Goal: Task Accomplishment & Management: Complete application form

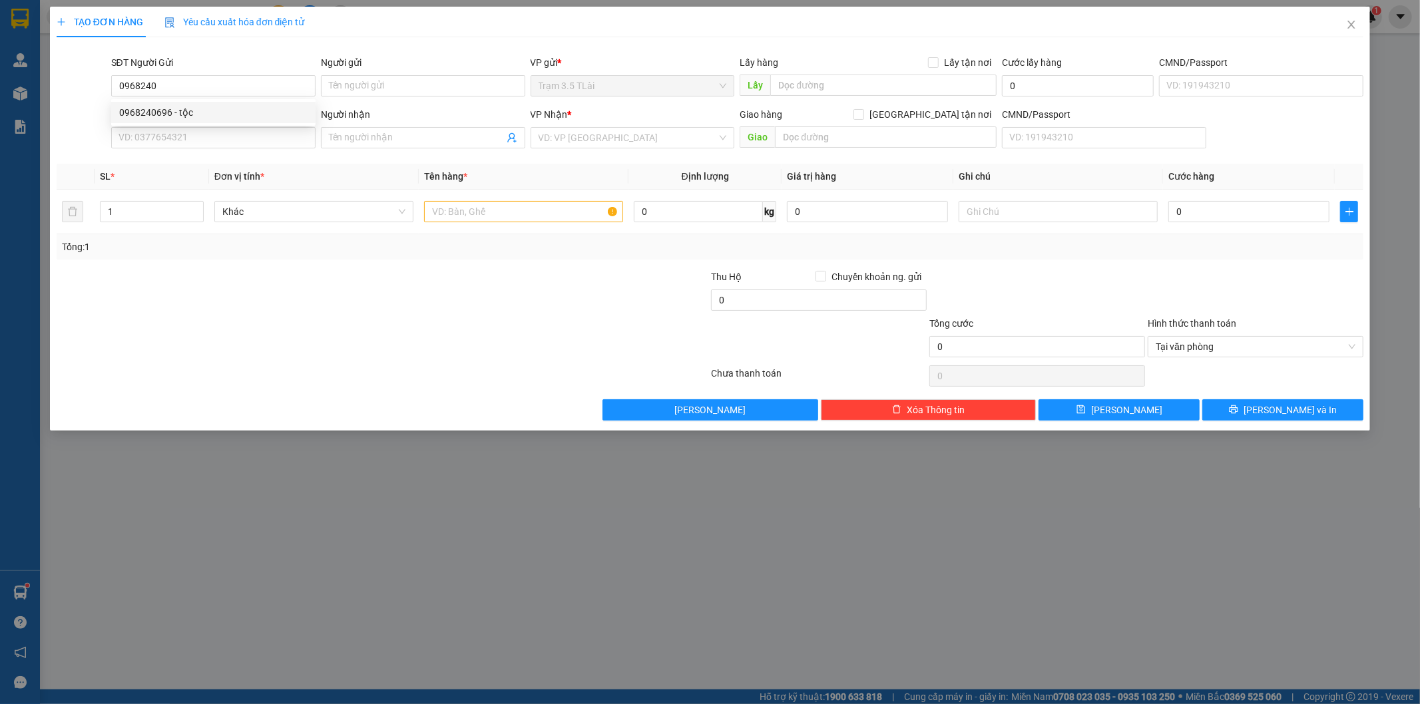
click at [164, 112] on div "0968240696 - tộc" at bounding box center [213, 112] width 188 height 15
type input "0968240696"
type input "tộc"
type input "0903787982"
type input "thịnh"
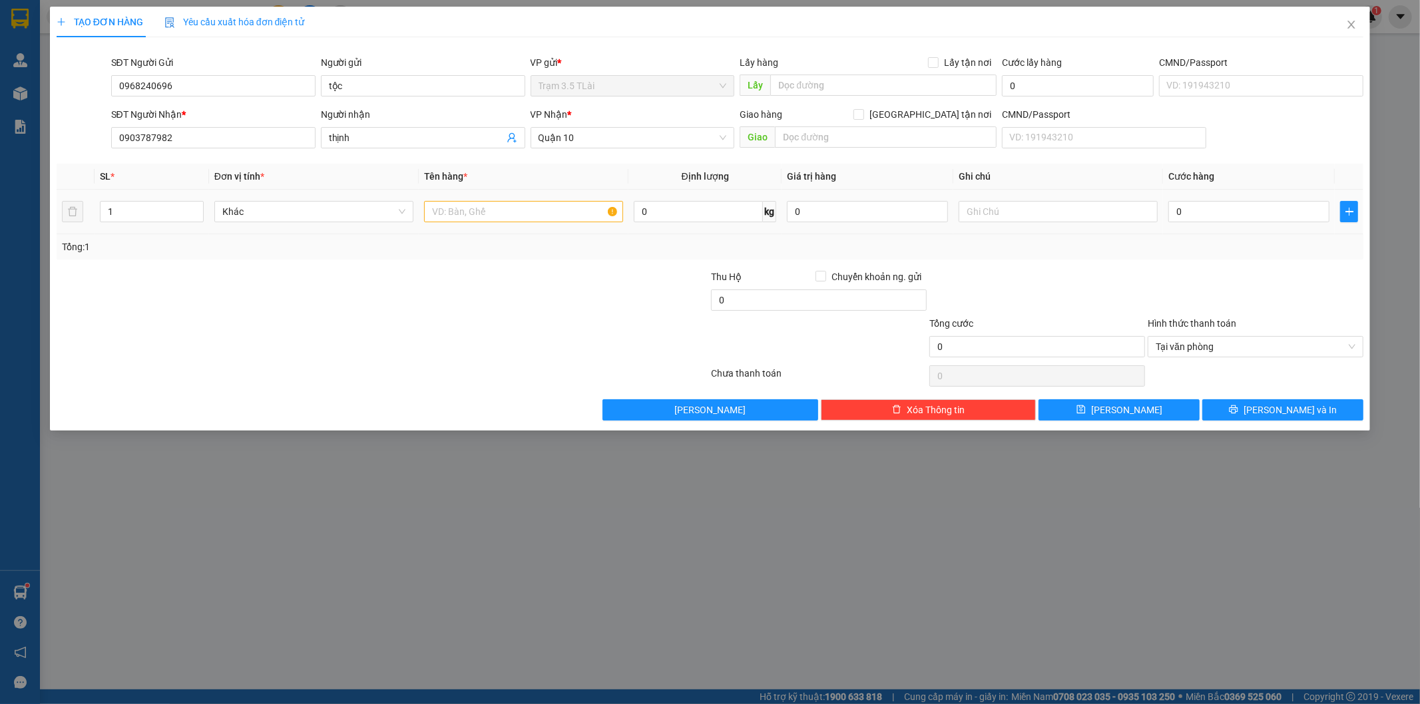
type input "0968240696"
click at [476, 208] on input "text" at bounding box center [523, 211] width 199 height 21
type input "thùng (trái cây)"
click at [1191, 203] on input "0" at bounding box center [1249, 211] width 161 height 21
type input "5"
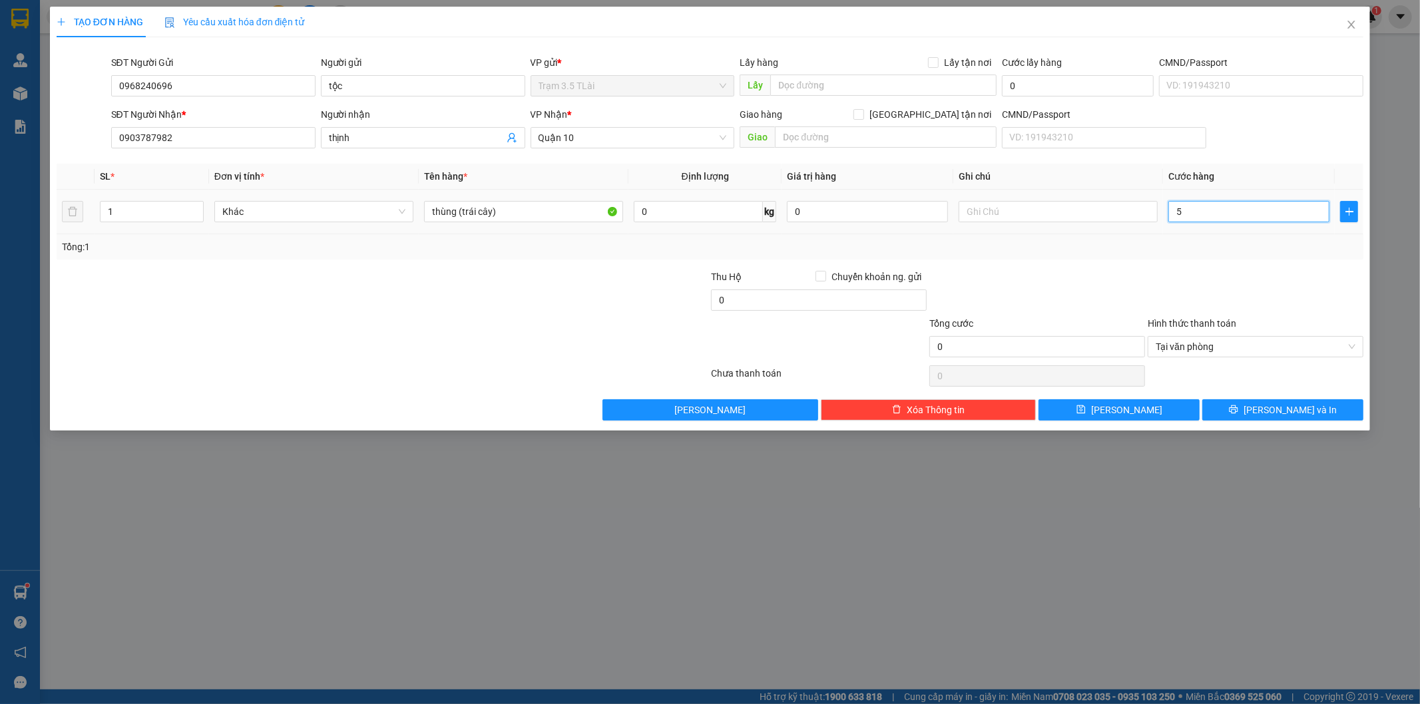
type input "5"
type input "50"
type input "50.000"
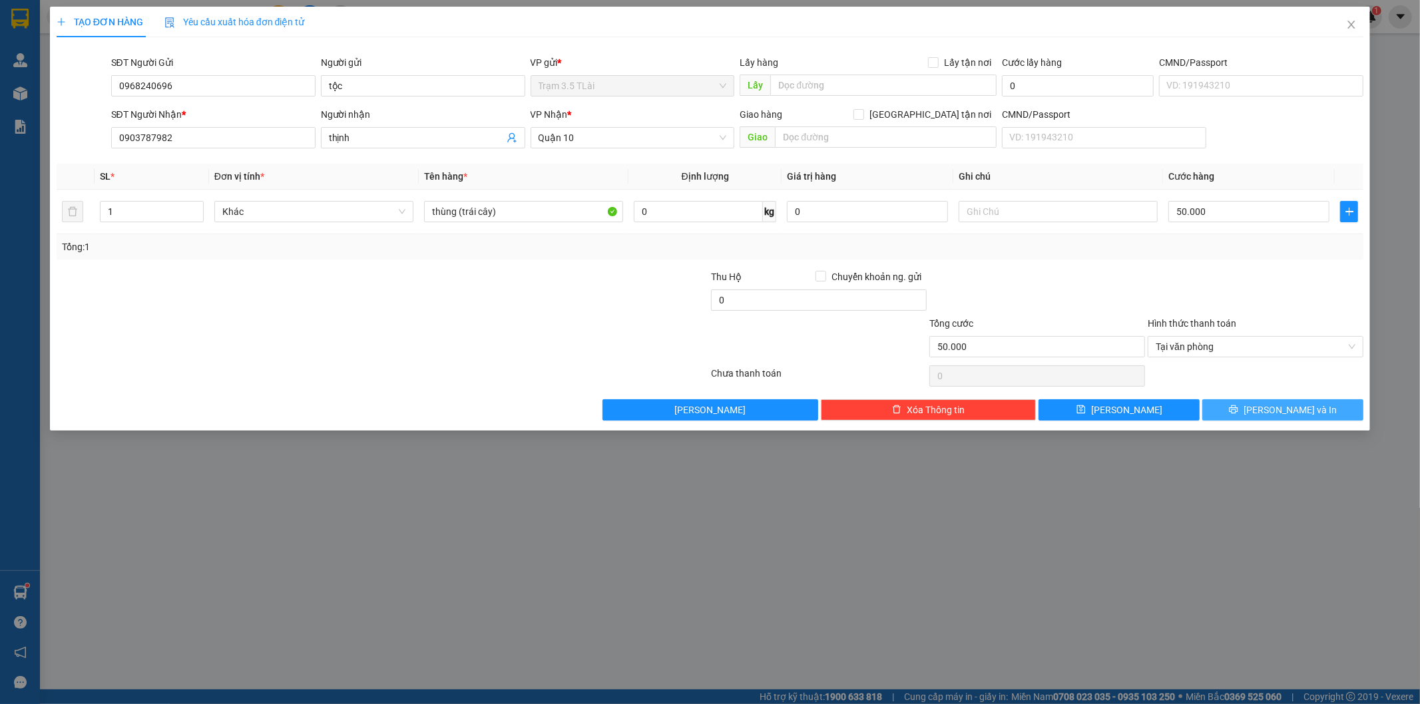
click at [1229, 412] on button "Lưu và In" at bounding box center [1283, 410] width 161 height 21
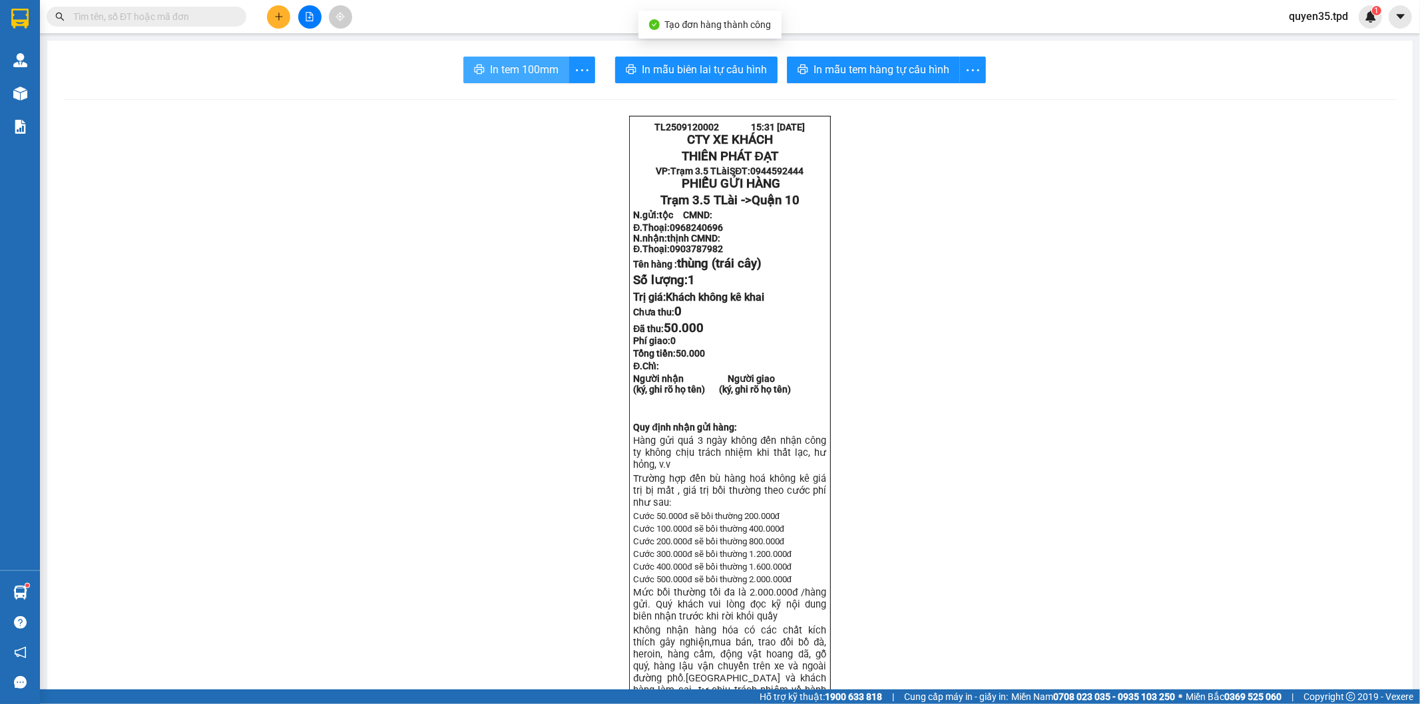
click at [480, 71] on button "In tem 100mm" at bounding box center [516, 70] width 106 height 27
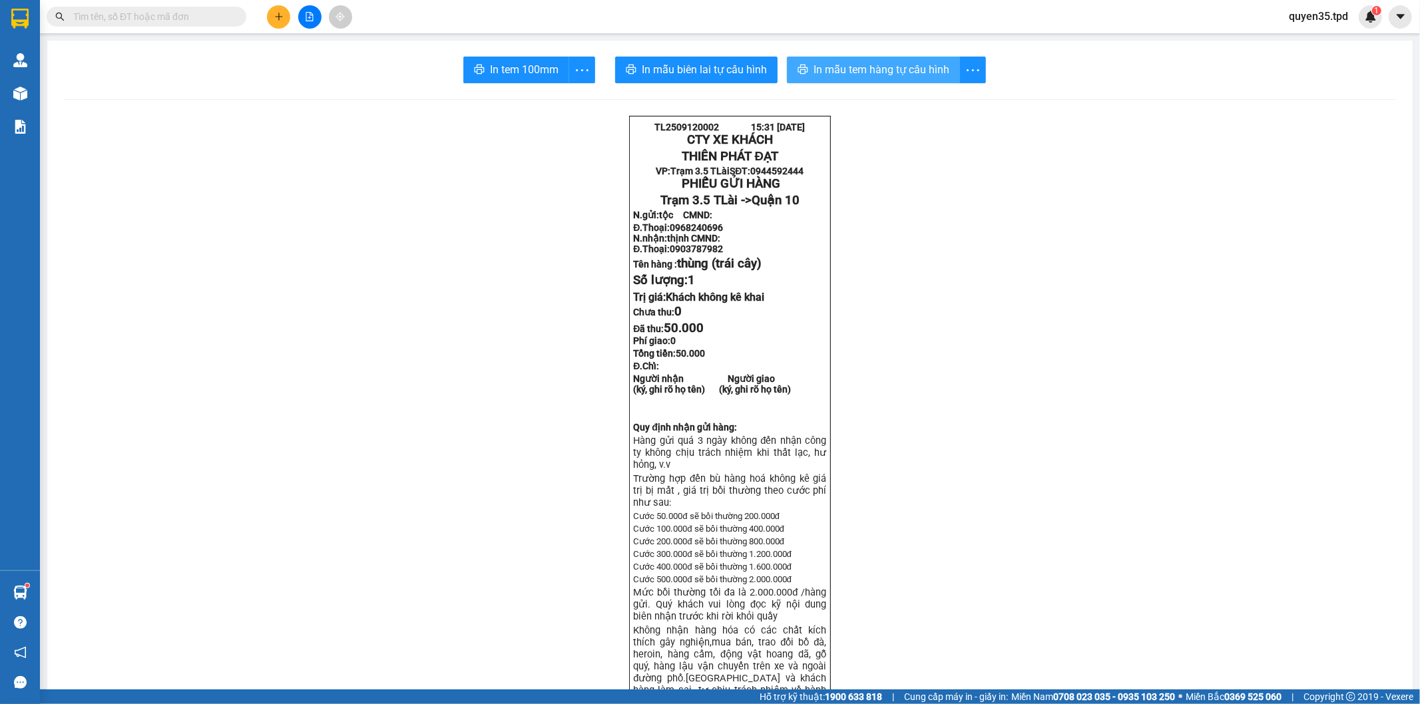
click at [870, 69] on span "In mẫu tem hàng tự cấu hình" at bounding box center [882, 69] width 136 height 17
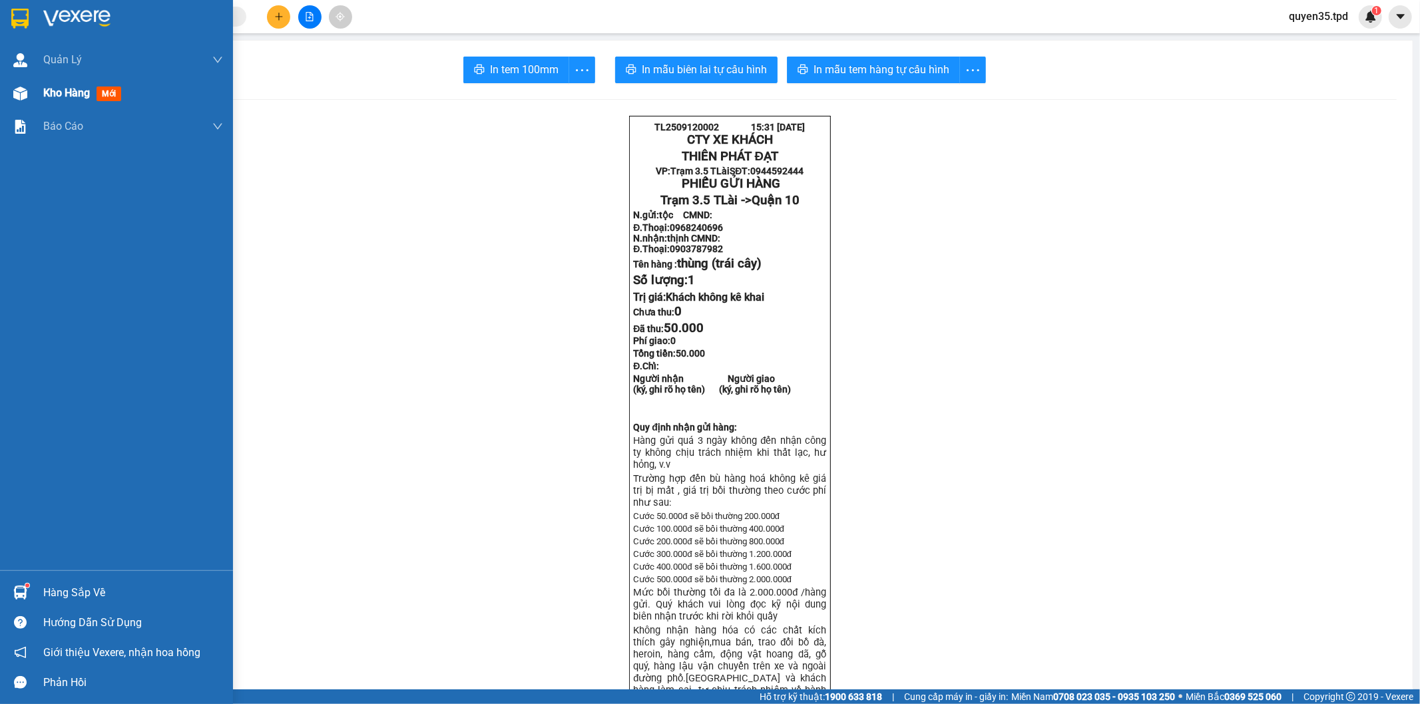
click at [29, 100] on div at bounding box center [20, 93] width 23 height 23
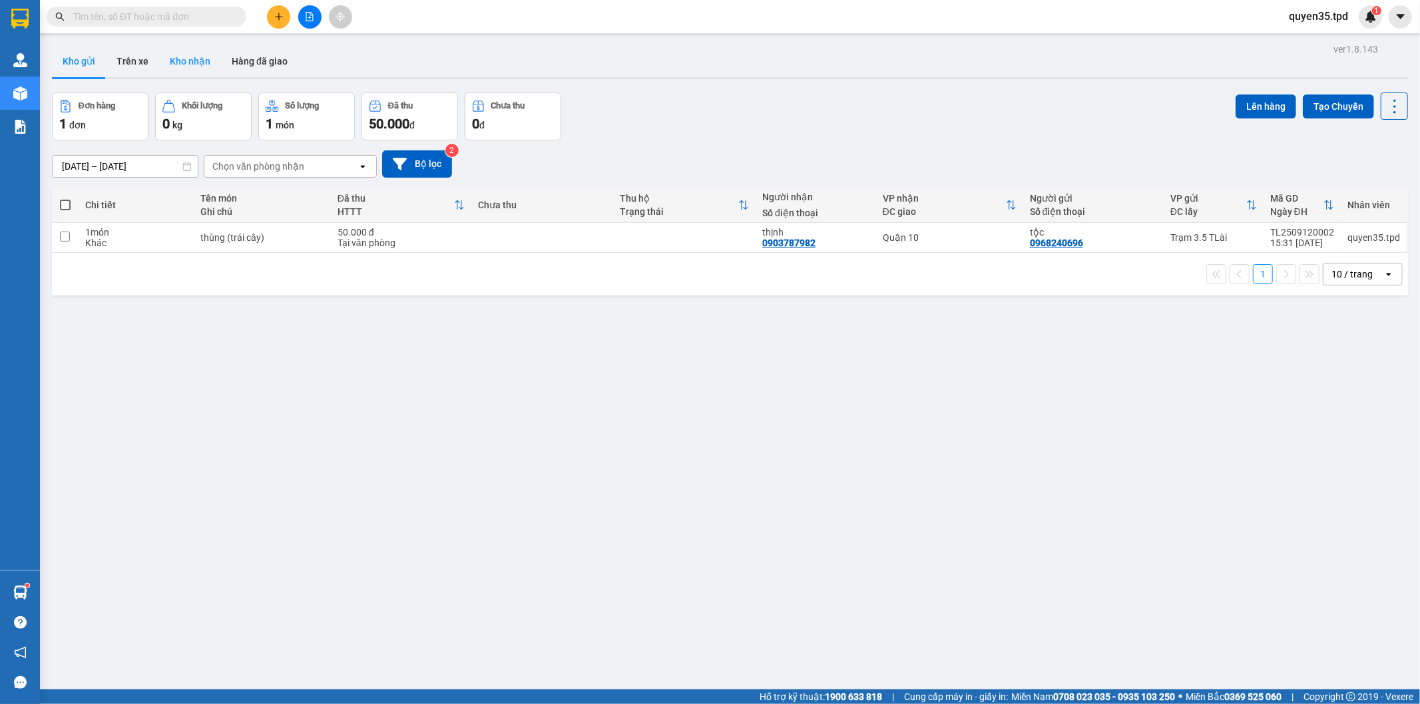
click at [182, 61] on button "Kho nhận" at bounding box center [190, 61] width 62 height 32
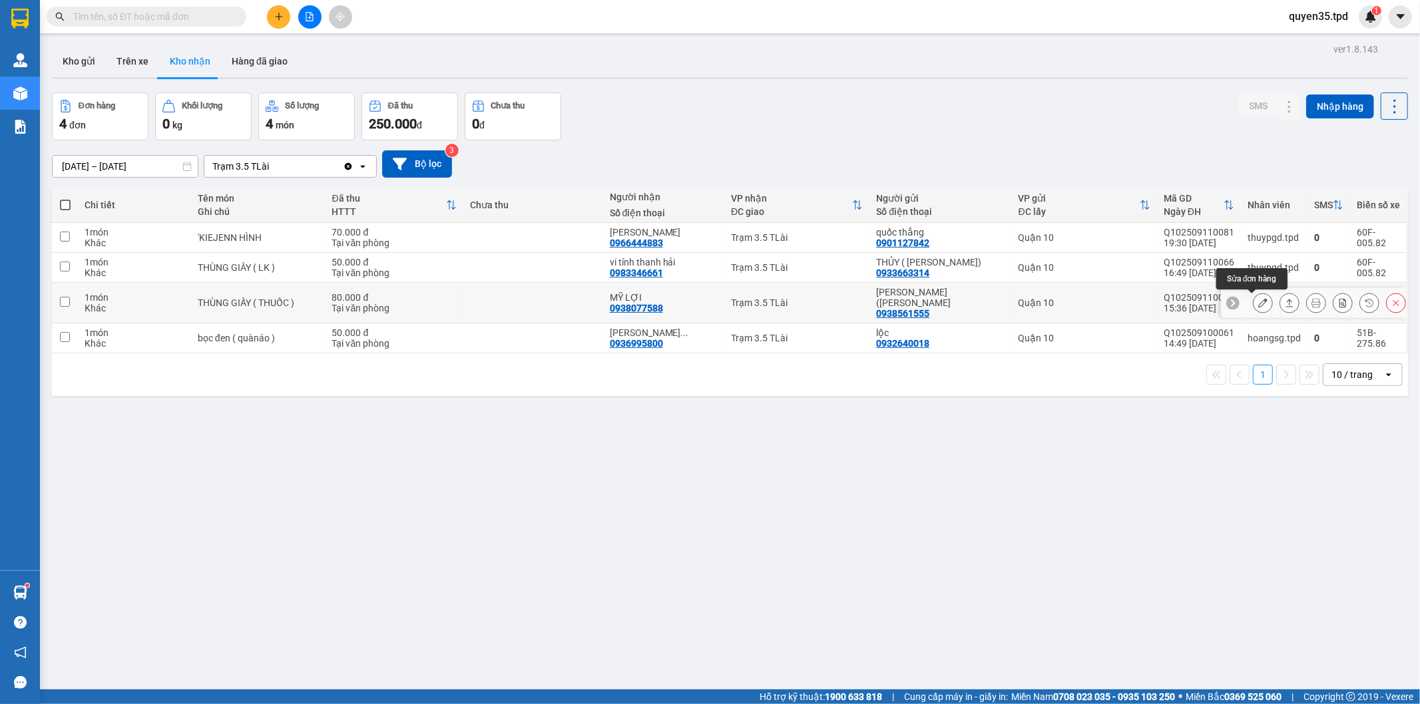
click at [1258, 298] on icon at bounding box center [1262, 302] width 9 height 9
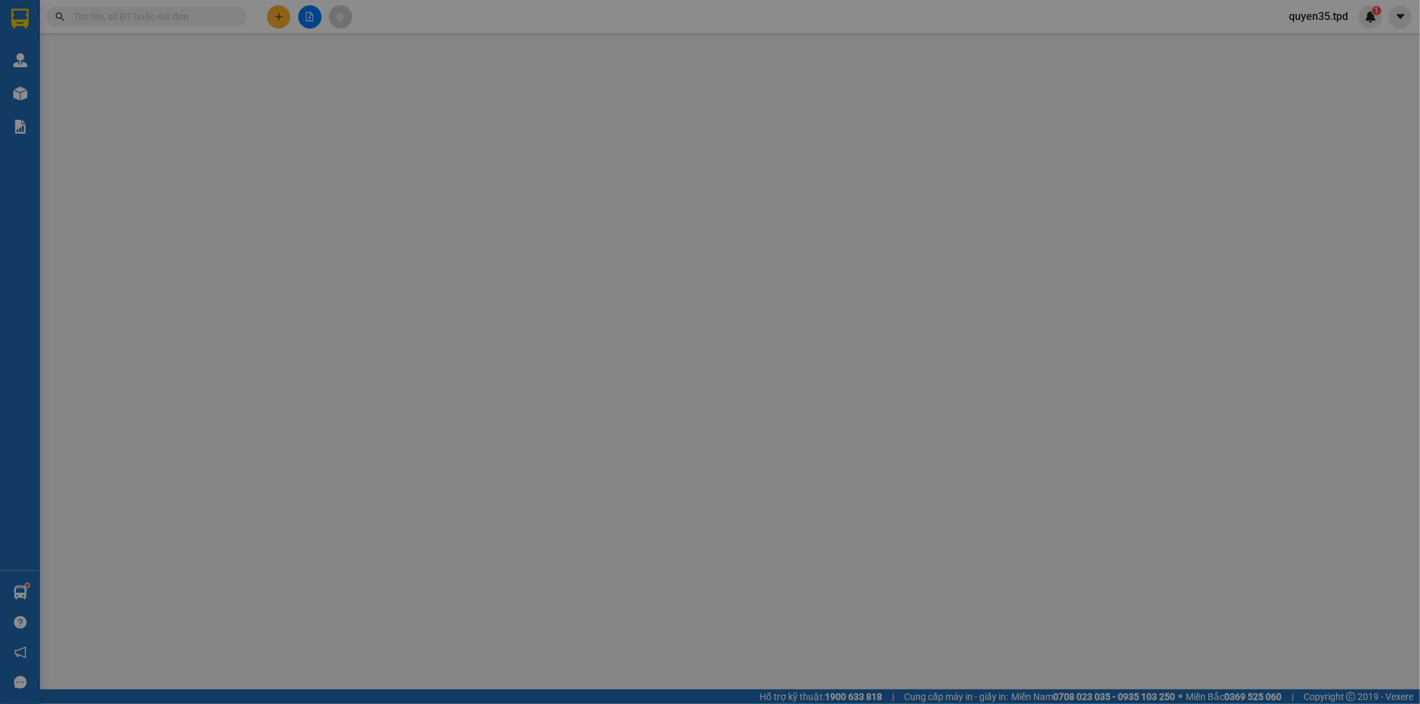
type input "0938561555"
type input "NHUNG THÀNH (TRẦN VĂN THANH HÙNG"
type input "079079023650"
type input "0938077588"
type input "MỸ LỢI"
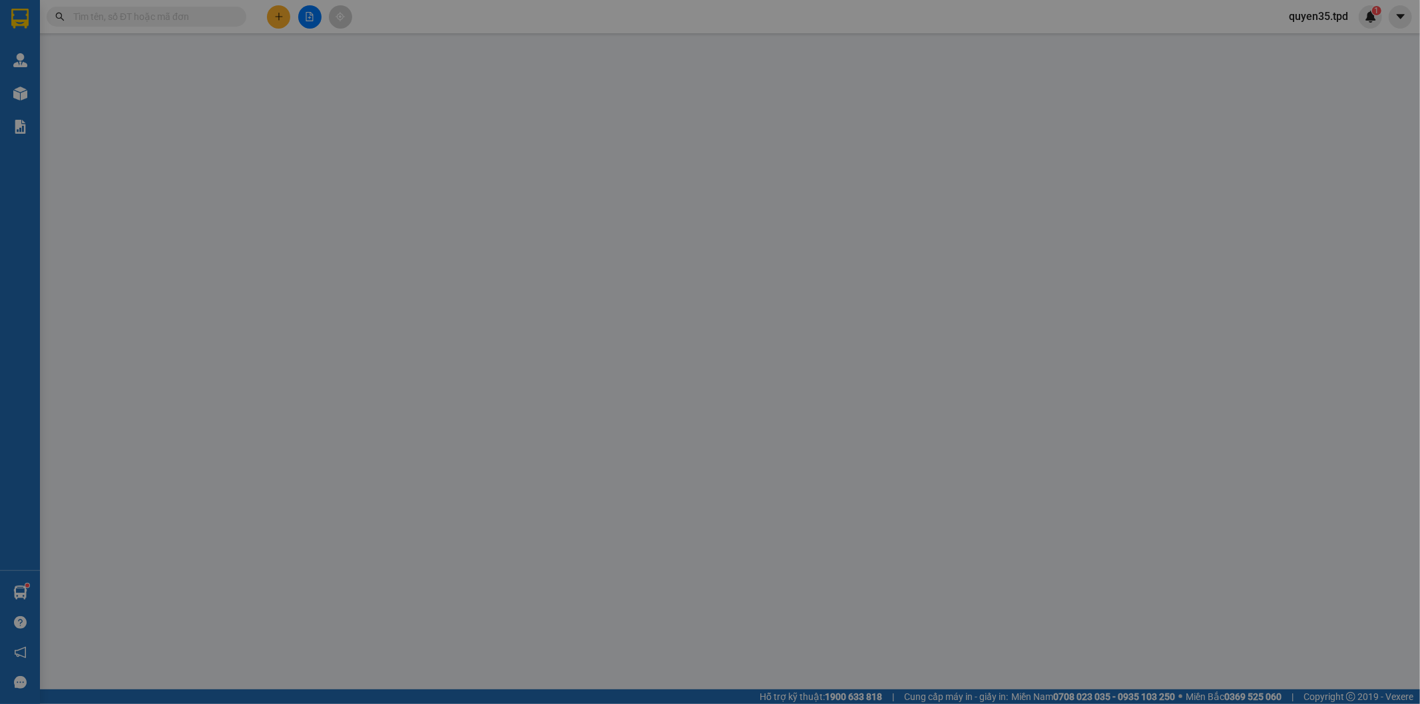
type input "80.000"
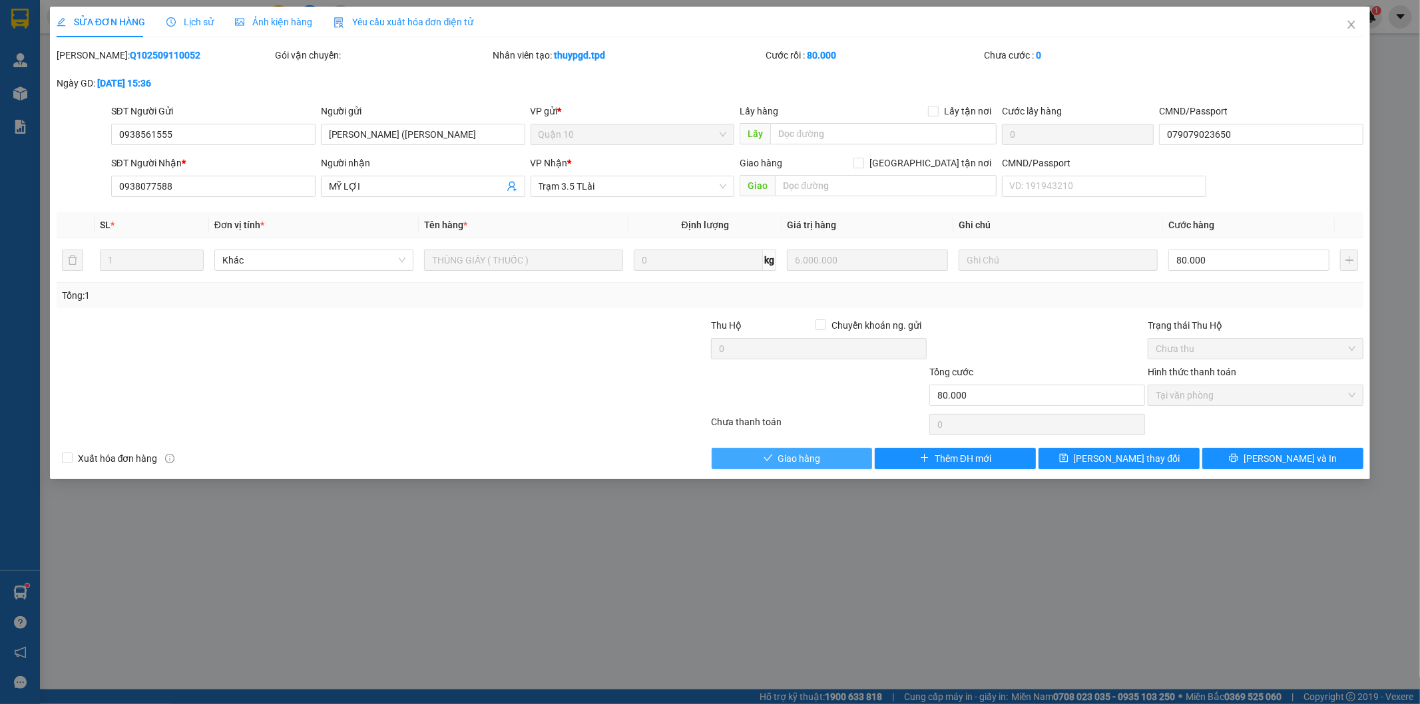
click at [840, 456] on button "Giao hàng" at bounding box center [792, 458] width 161 height 21
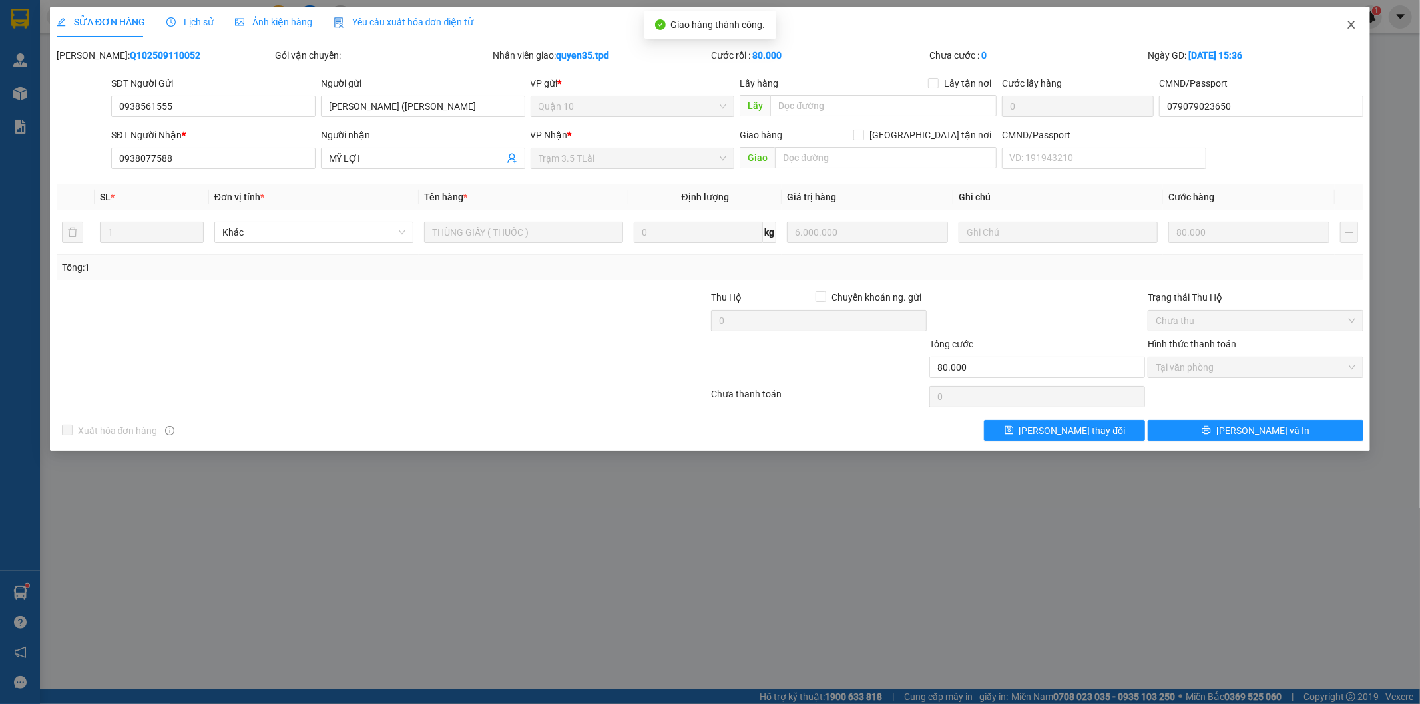
click at [1352, 23] on icon "close" at bounding box center [1351, 24] width 11 height 11
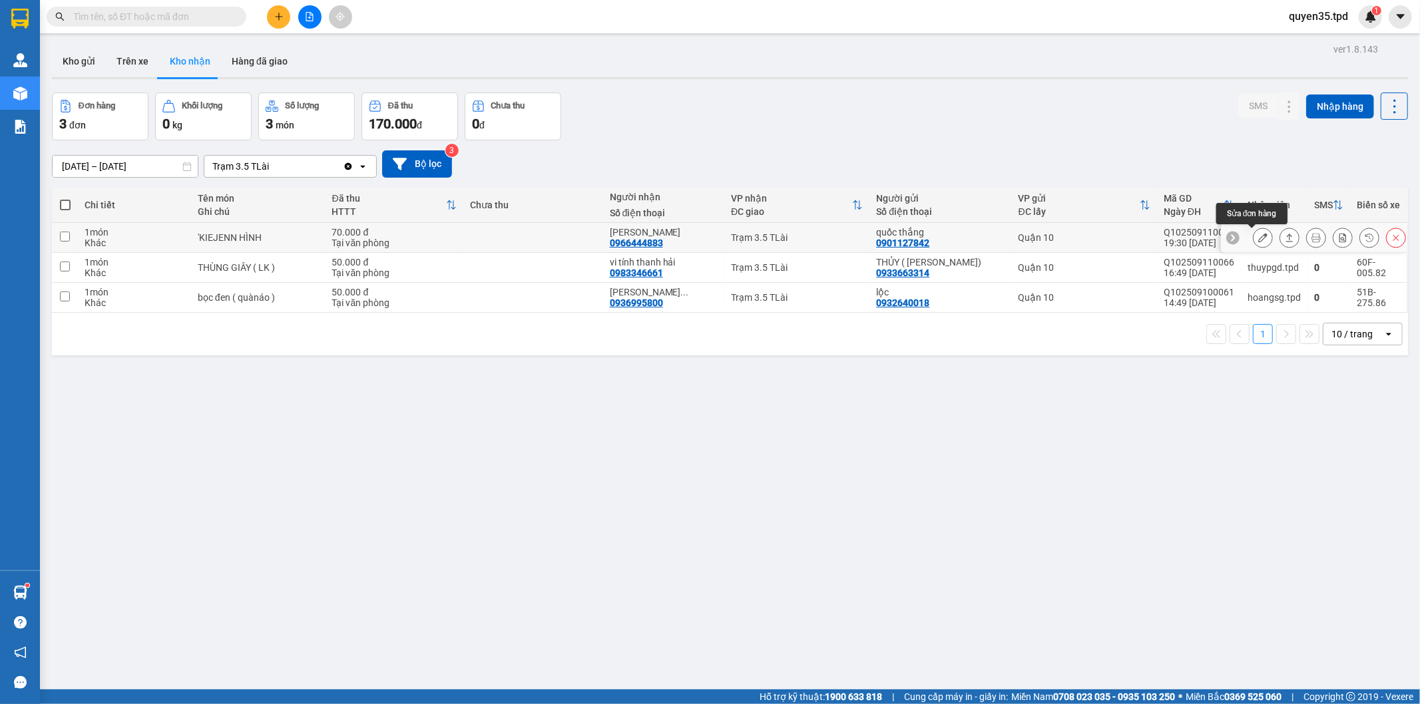
click at [1258, 237] on icon at bounding box center [1262, 237] width 9 height 9
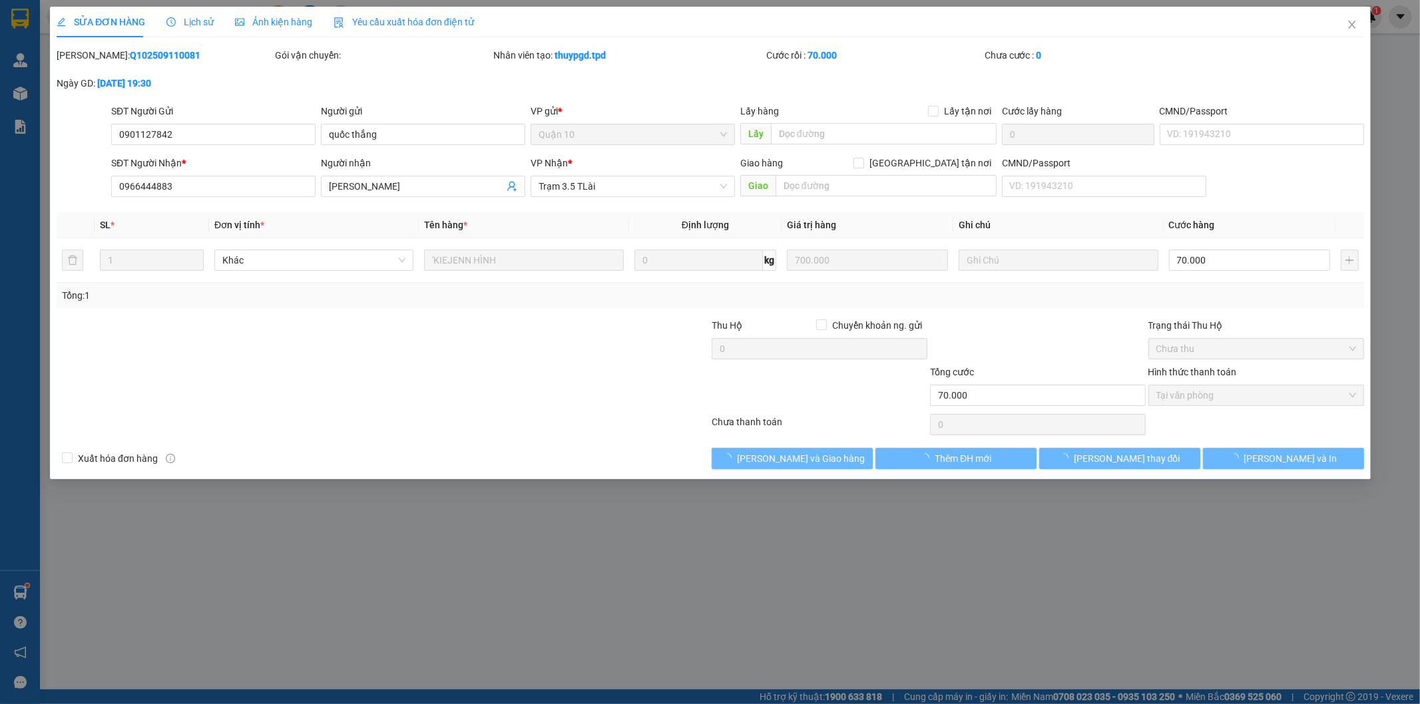
type input "0901127842"
type input "quốc thắng"
type input "0966444883"
type input "MINH ĐĂNG"
type input "70.000"
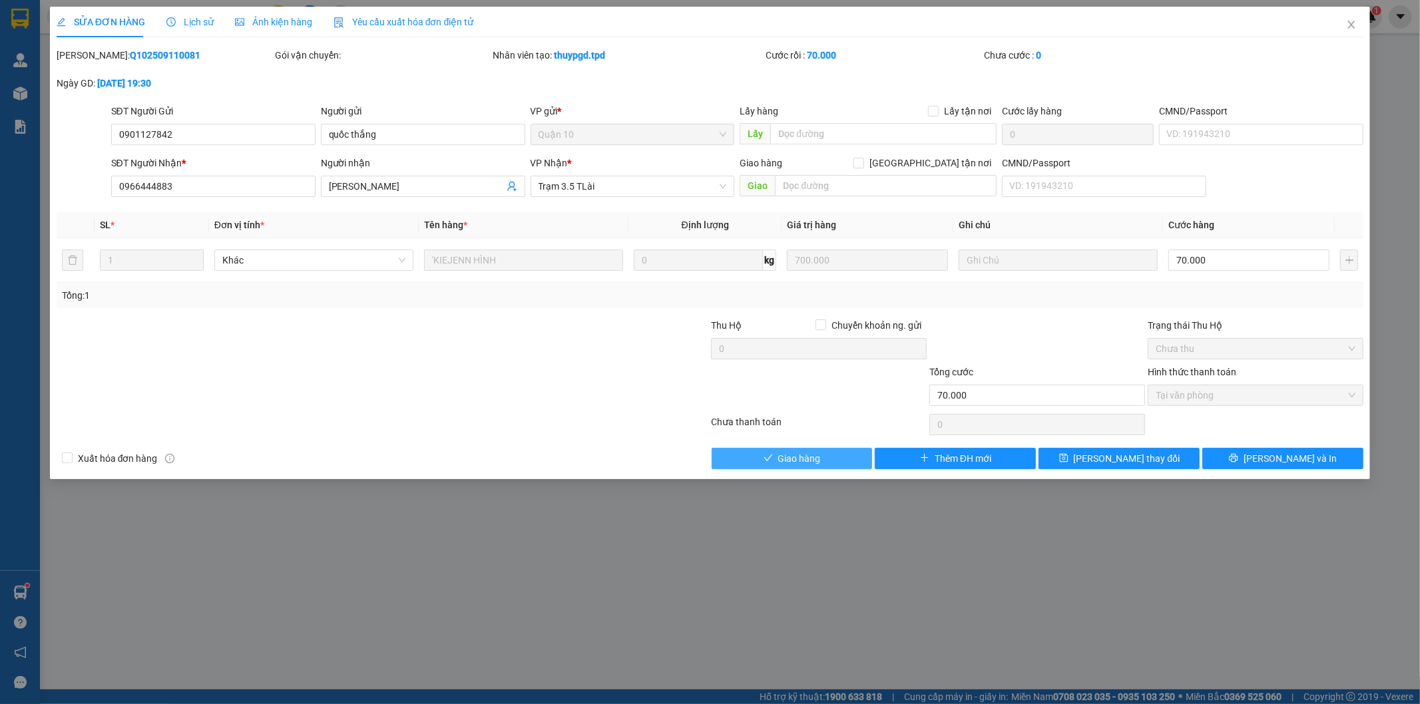
click at [836, 461] on button "Giao hàng" at bounding box center [792, 458] width 161 height 21
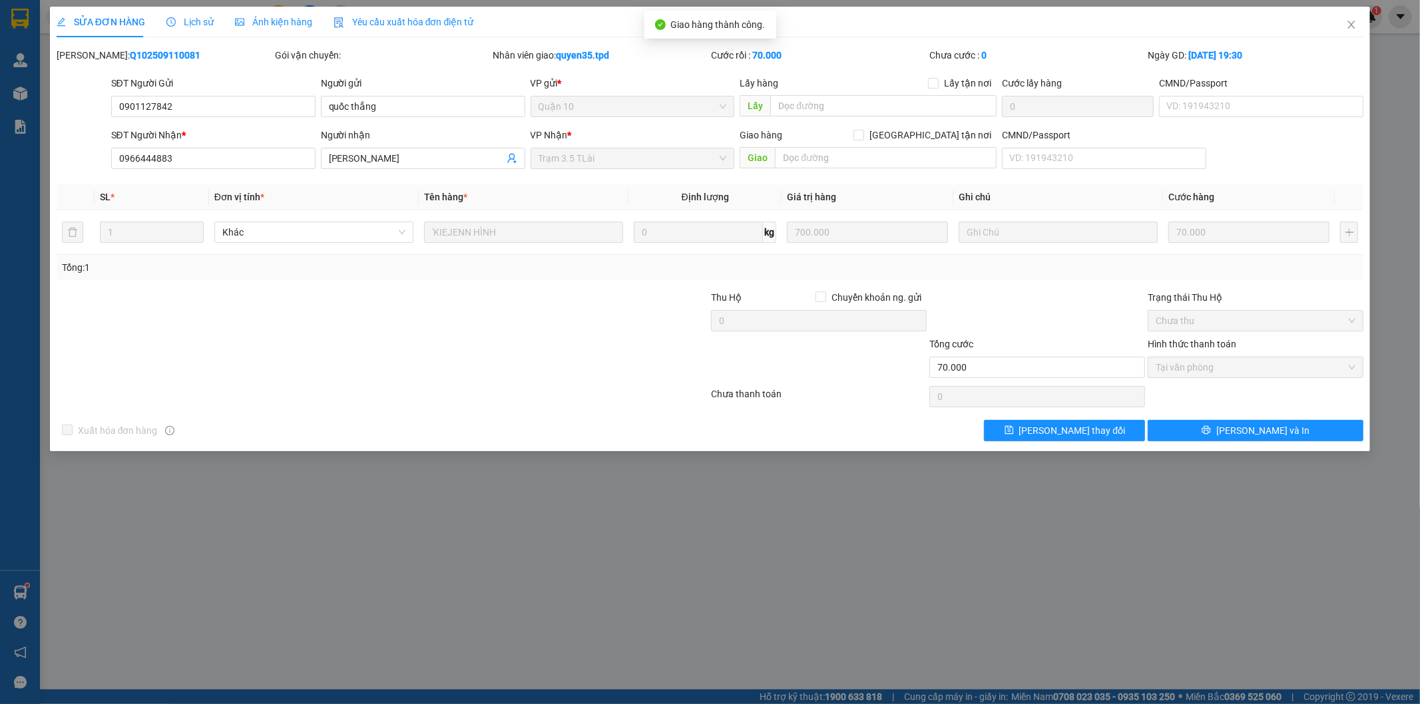
click at [23, 603] on div "SỬA ĐƠN HÀNG Lịch sử Ảnh kiện hàng Yêu cầu xuất hóa đơn điện tử Total Paid Fee …" at bounding box center [710, 352] width 1420 height 704
click at [1222, 537] on div "SỬA ĐƠN HÀNG Lịch sử Ảnh kiện hàng Yêu cầu xuất hóa đơn điện tử Total Paid Fee …" at bounding box center [710, 352] width 1420 height 704
click at [1346, 27] on span "Close" at bounding box center [1351, 25] width 37 height 37
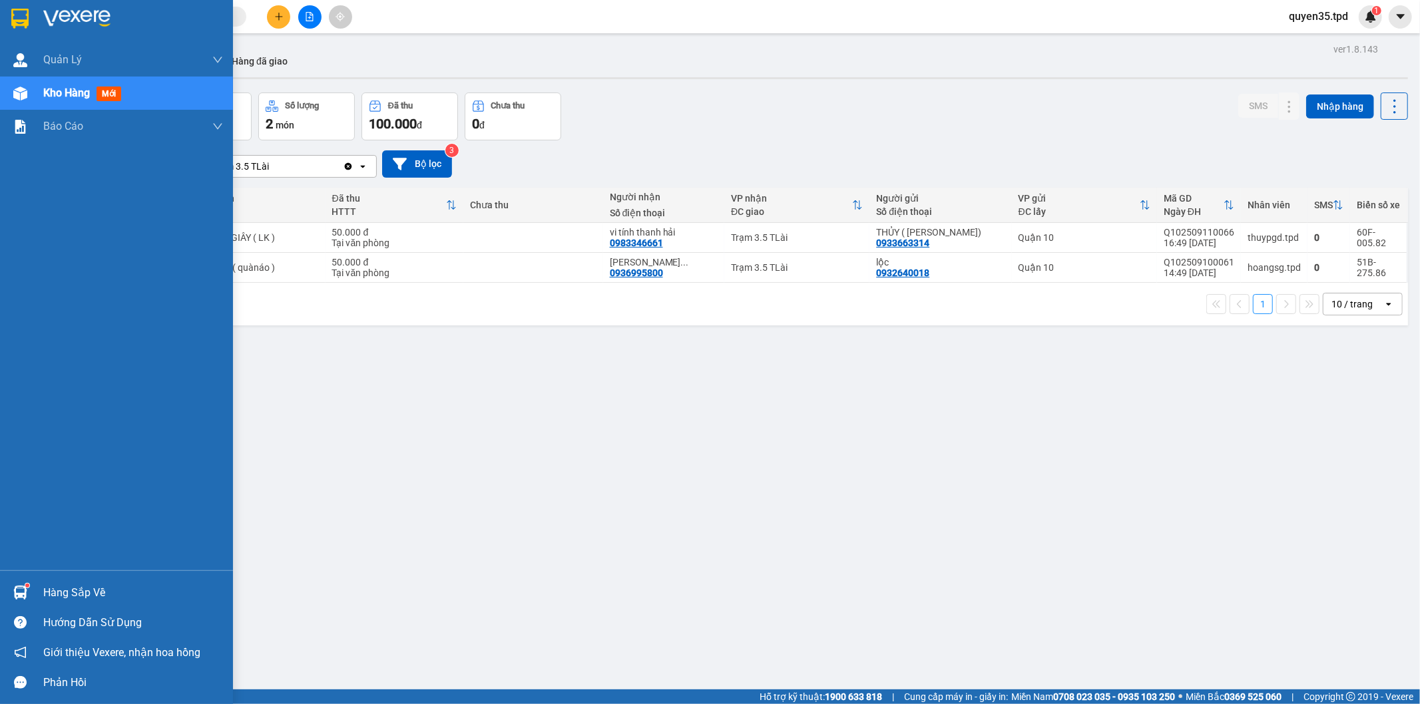
click at [55, 593] on div "Hàng sắp về" at bounding box center [133, 593] width 180 height 20
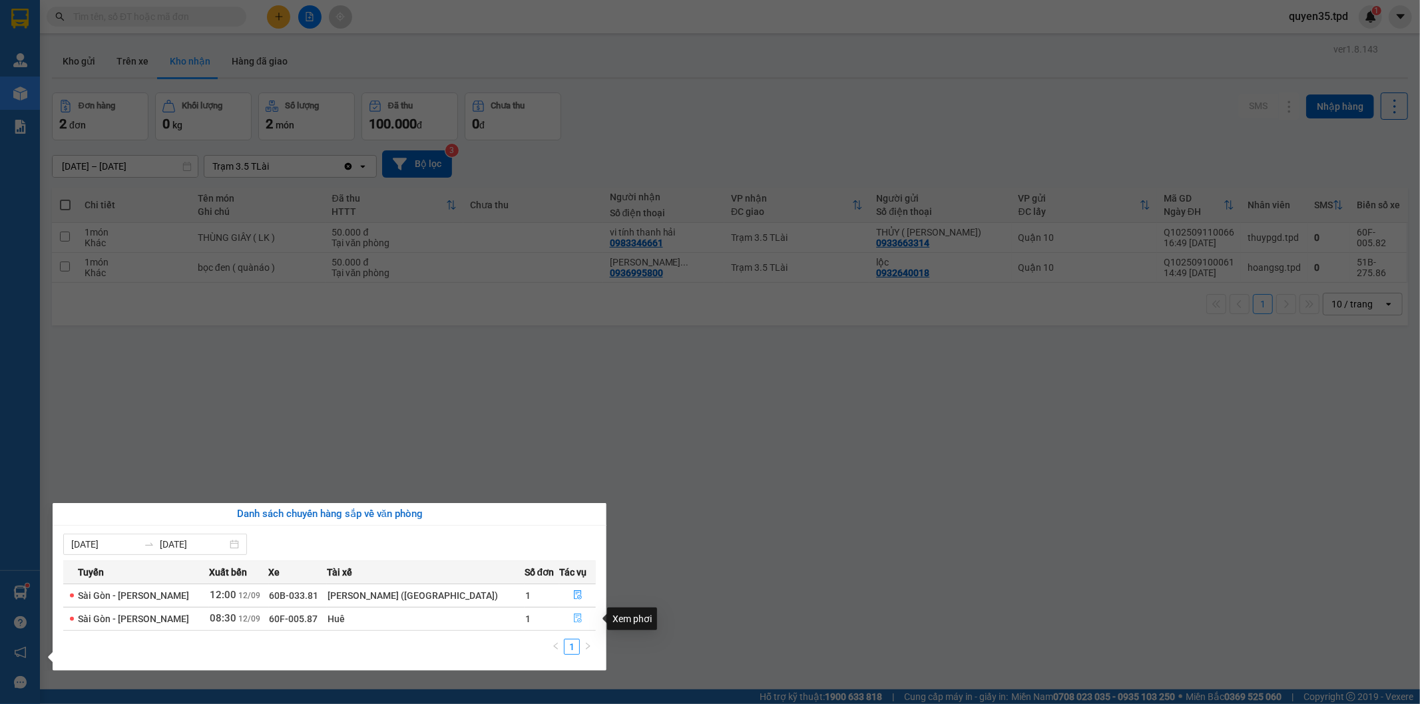
click at [577, 615] on icon "file-done" at bounding box center [577, 618] width 9 height 9
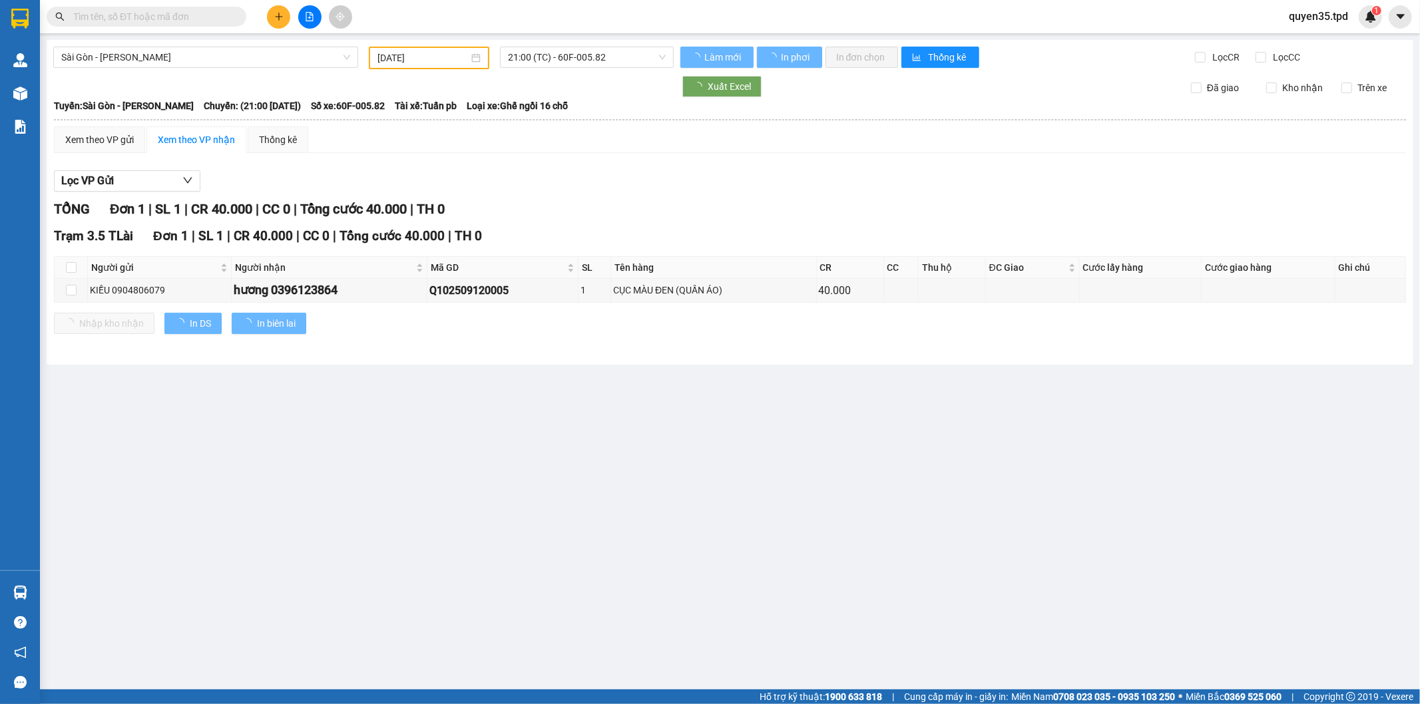
type input "12/09/2025"
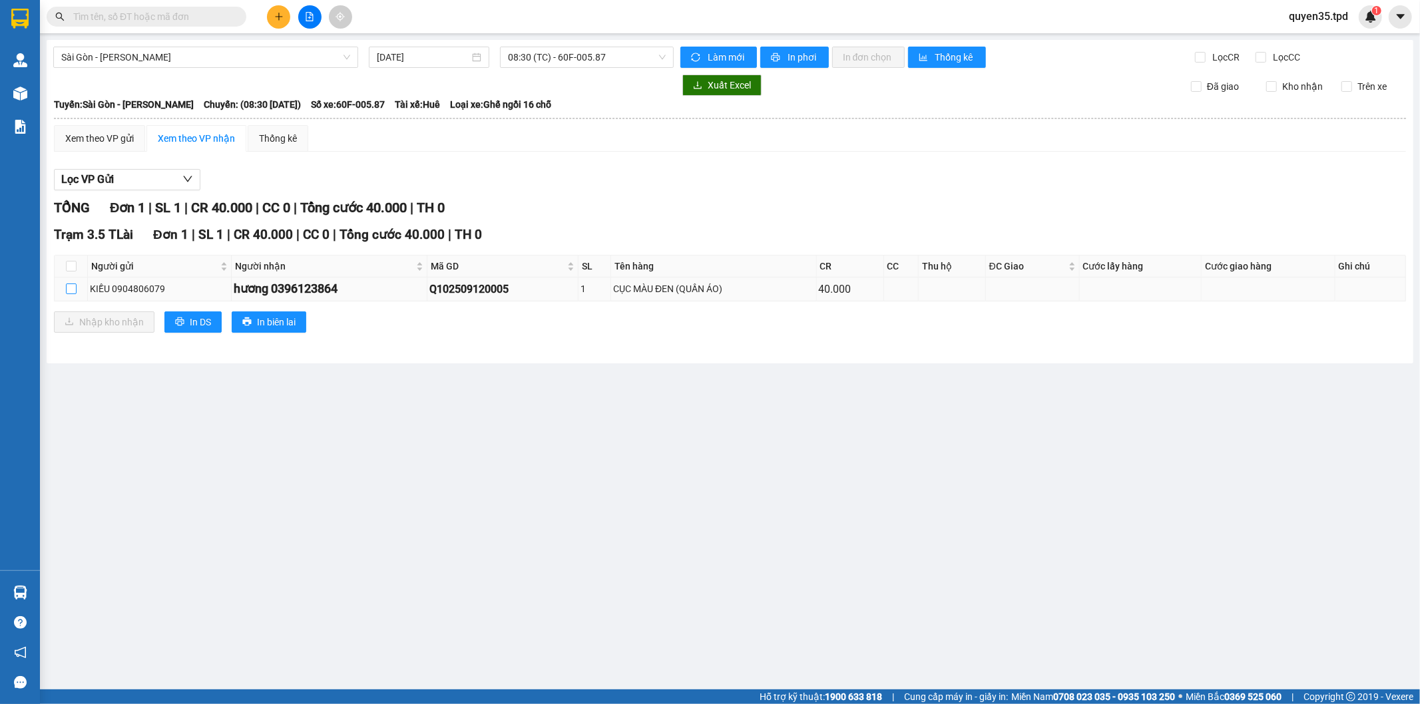
click at [69, 290] on input "checkbox" at bounding box center [71, 289] width 11 height 11
checkbox input "true"
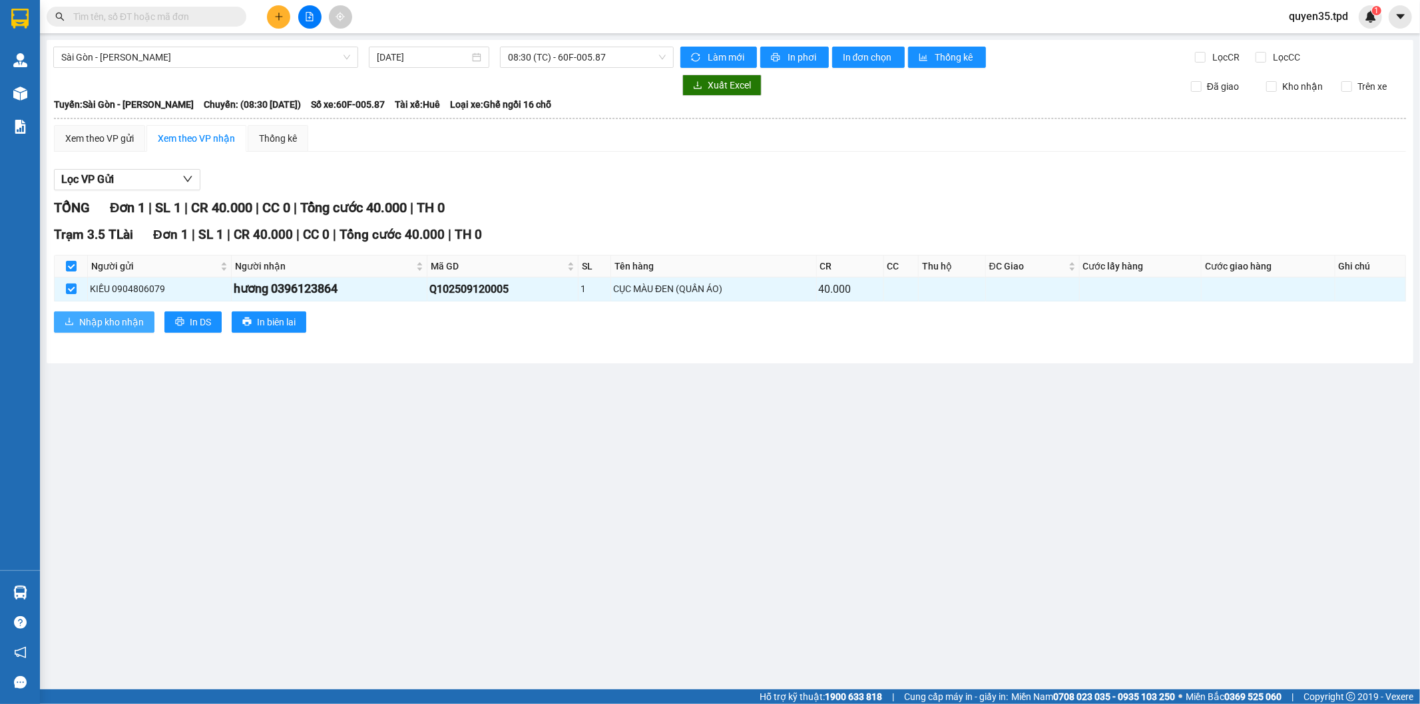
click at [92, 324] on span "Nhập kho nhận" at bounding box center [111, 322] width 65 height 15
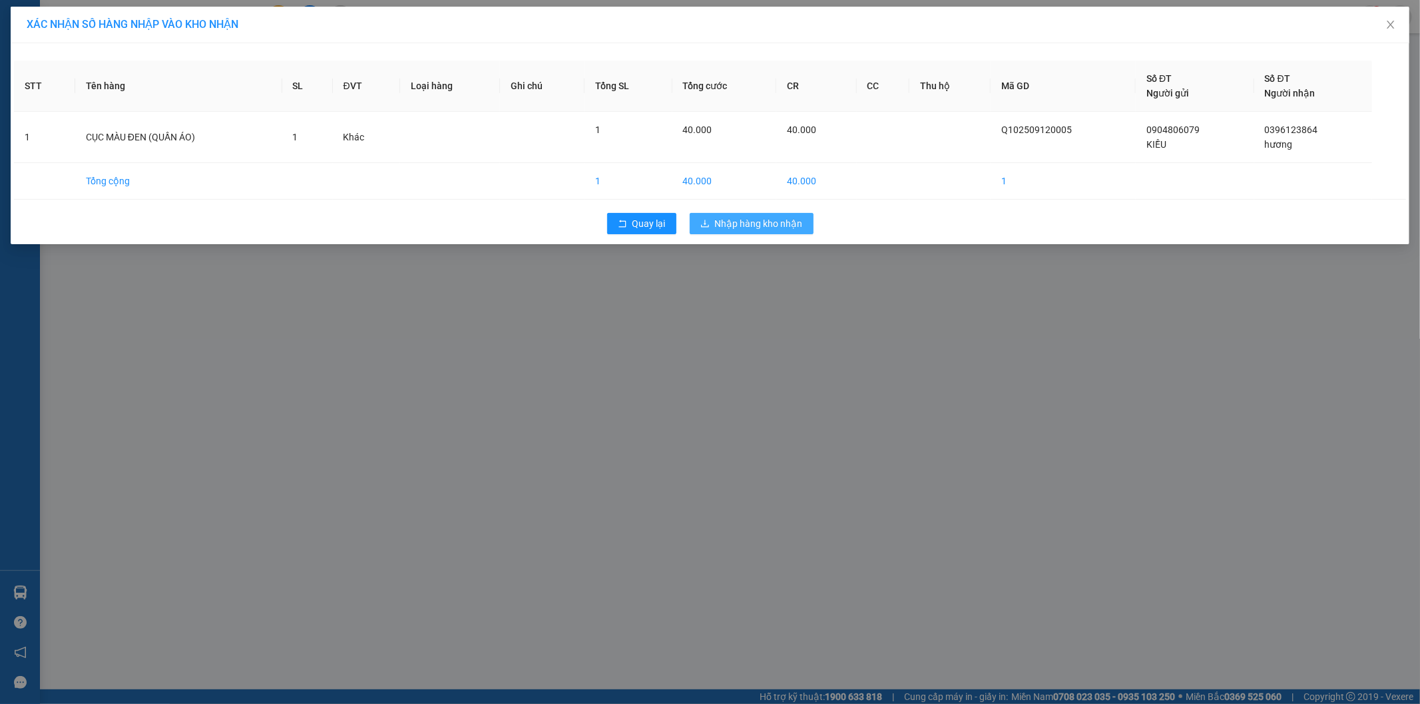
click at [702, 219] on icon "download" at bounding box center [704, 223] width 9 height 9
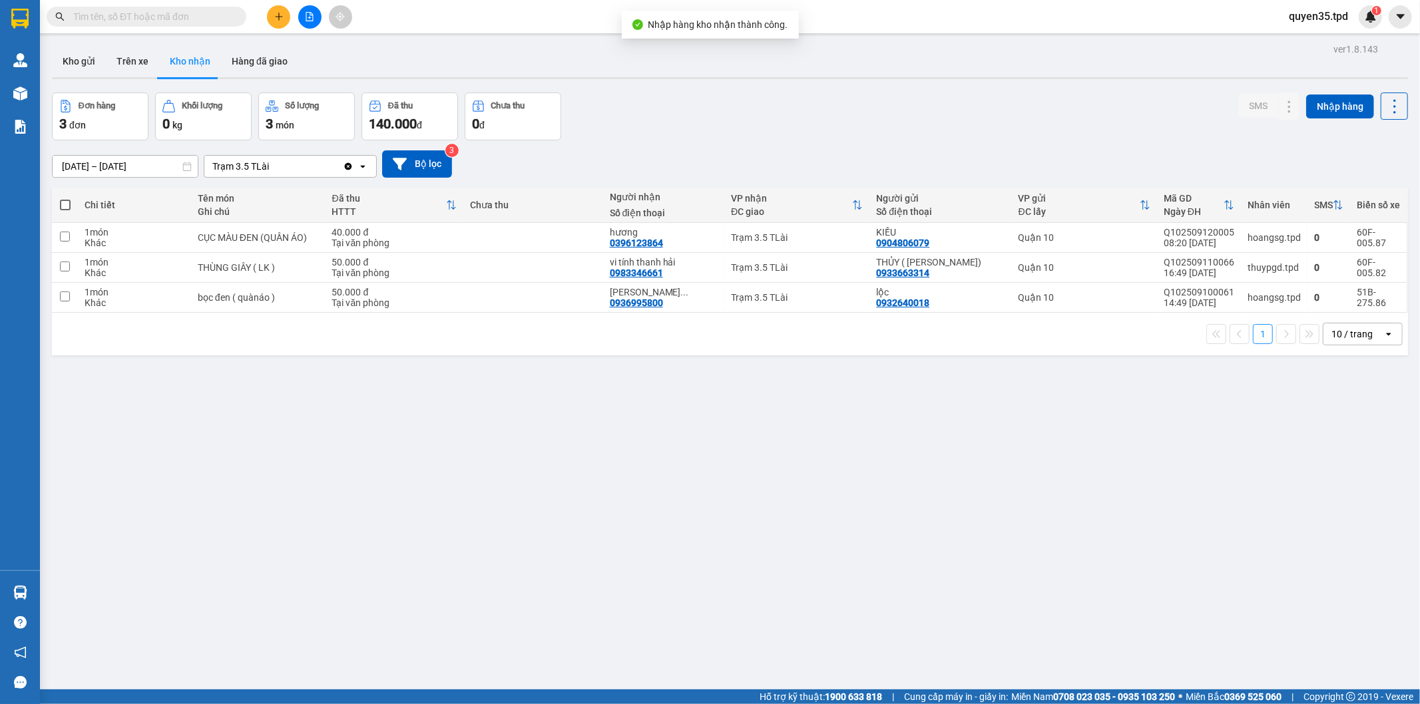
click at [41, 597] on main "ver 1.8.143 Kho gửi Trên xe Kho nhận Hàng đã giao Đơn hàng 3 đơn Khối lượng 0 k…" at bounding box center [710, 345] width 1420 height 690
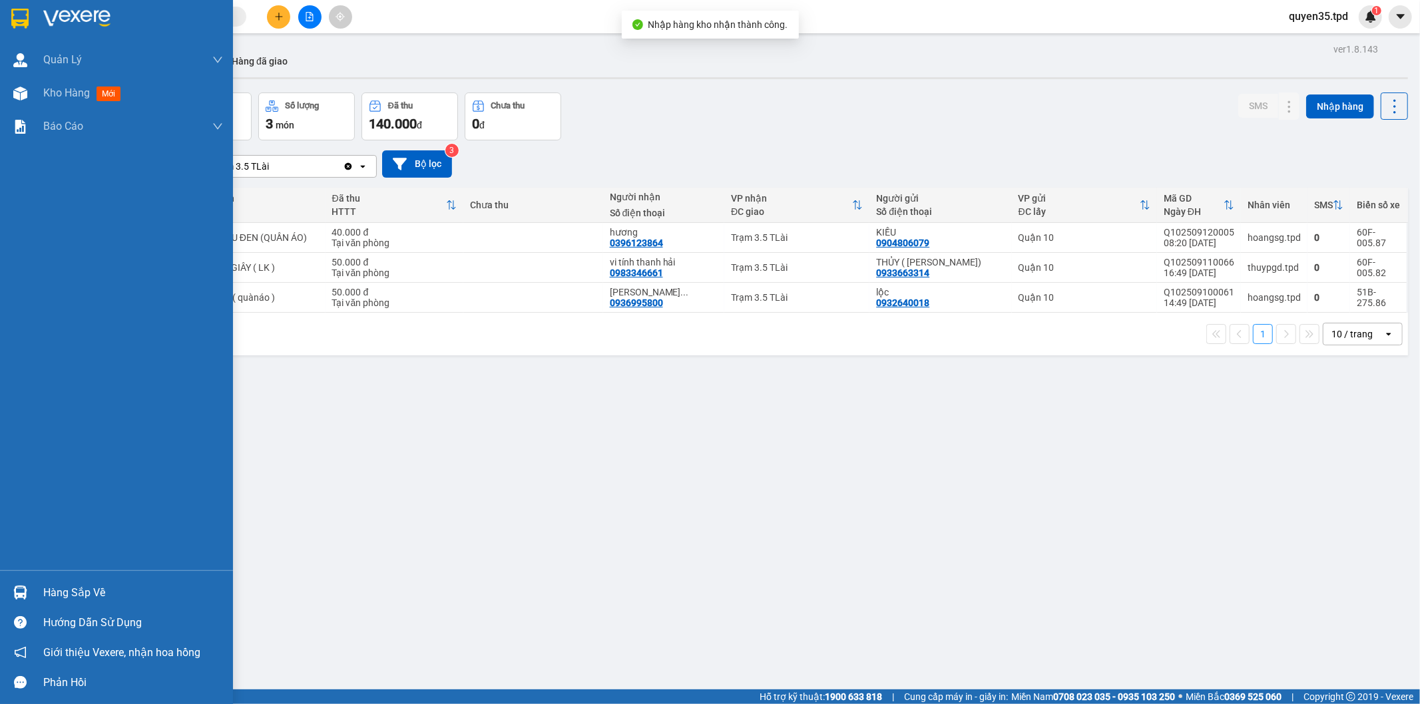
click at [20, 597] on img at bounding box center [20, 593] width 14 height 14
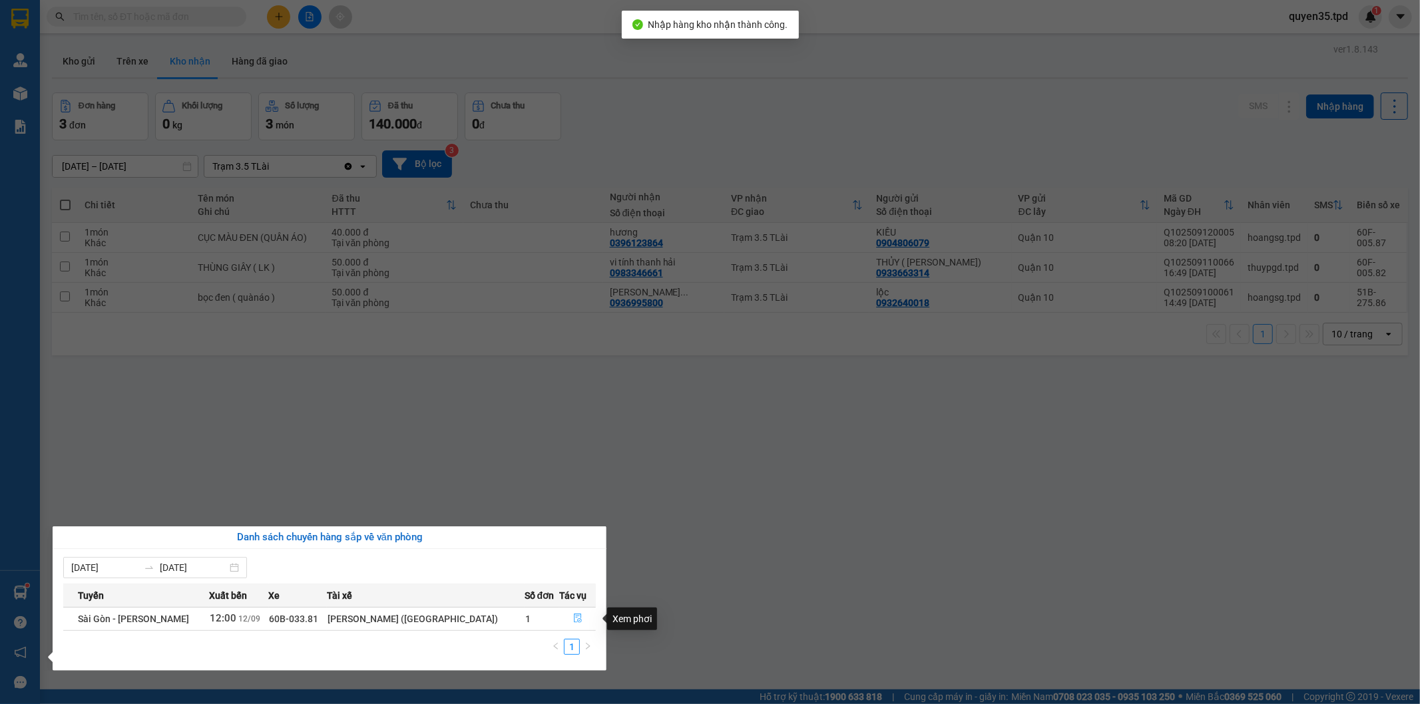
click at [573, 620] on icon "file-done" at bounding box center [577, 618] width 9 height 9
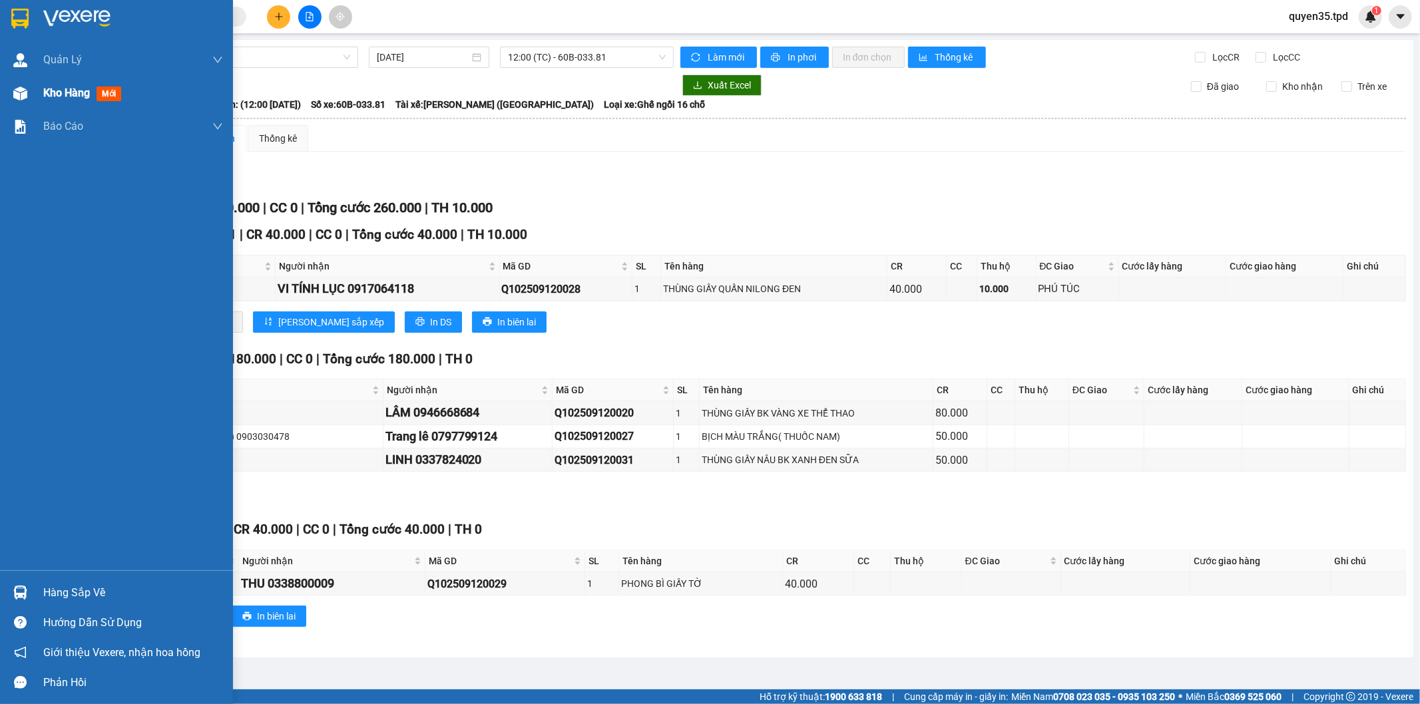
click at [58, 91] on span "Kho hàng" at bounding box center [66, 93] width 47 height 13
